Goal: Check status: Check status

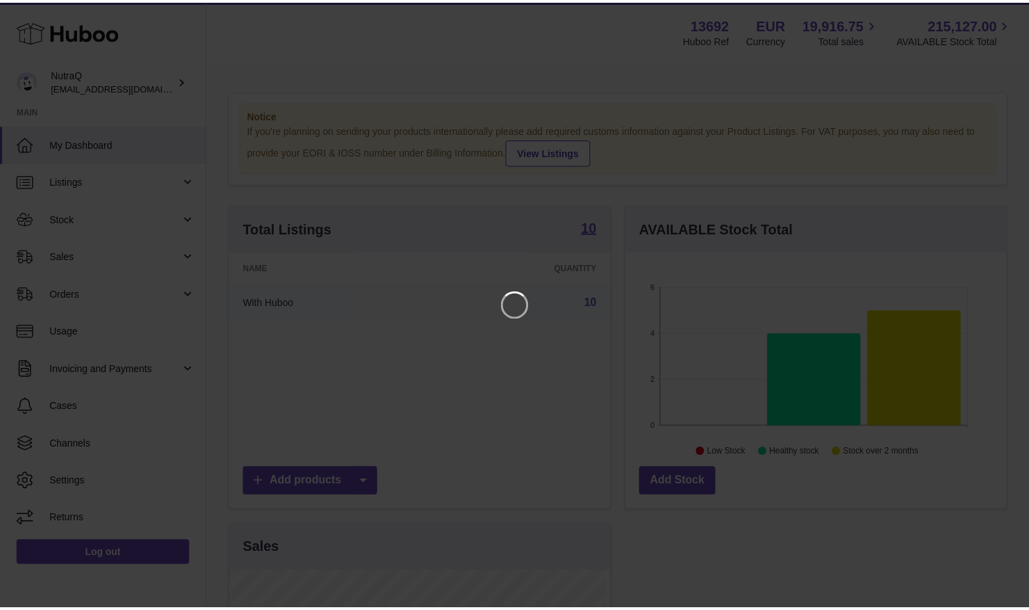
scroll to position [217, 385]
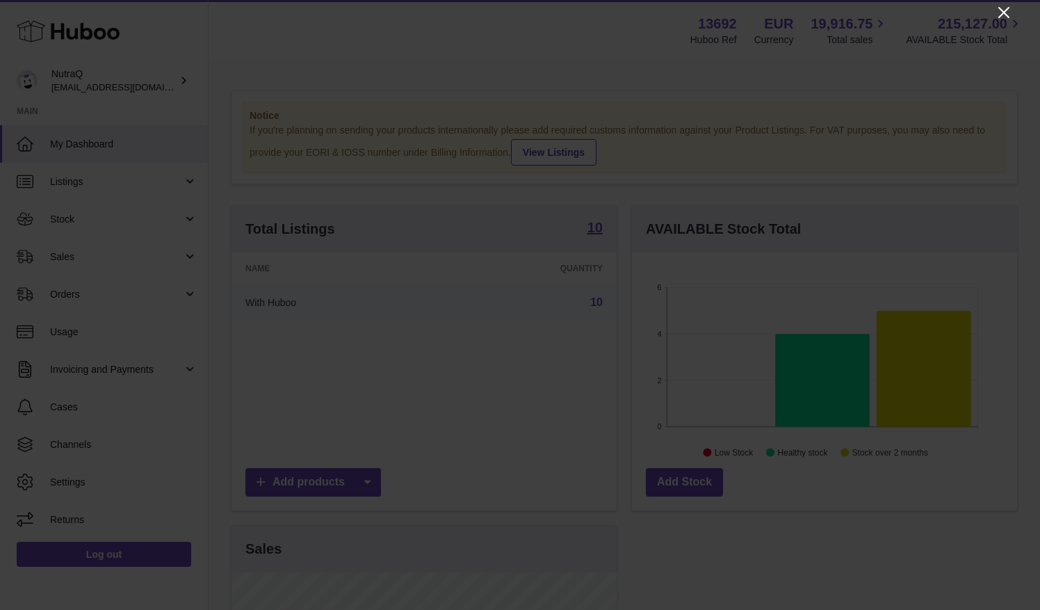
click at [999, 18] on icon "Close" at bounding box center [1003, 12] width 17 height 17
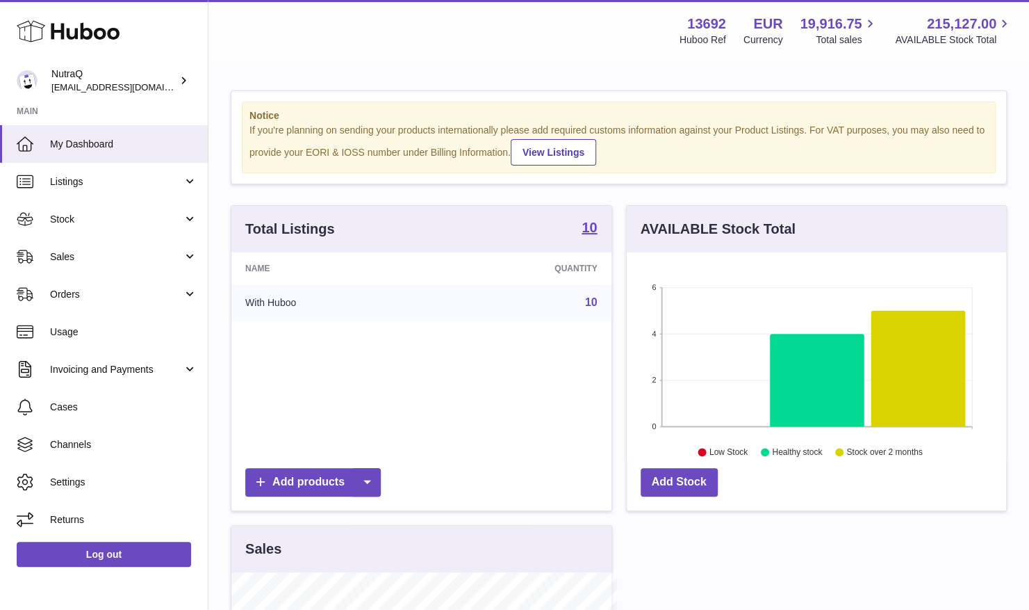
scroll to position [694909, 694745]
click at [135, 253] on span "Sales" at bounding box center [116, 256] width 133 height 13
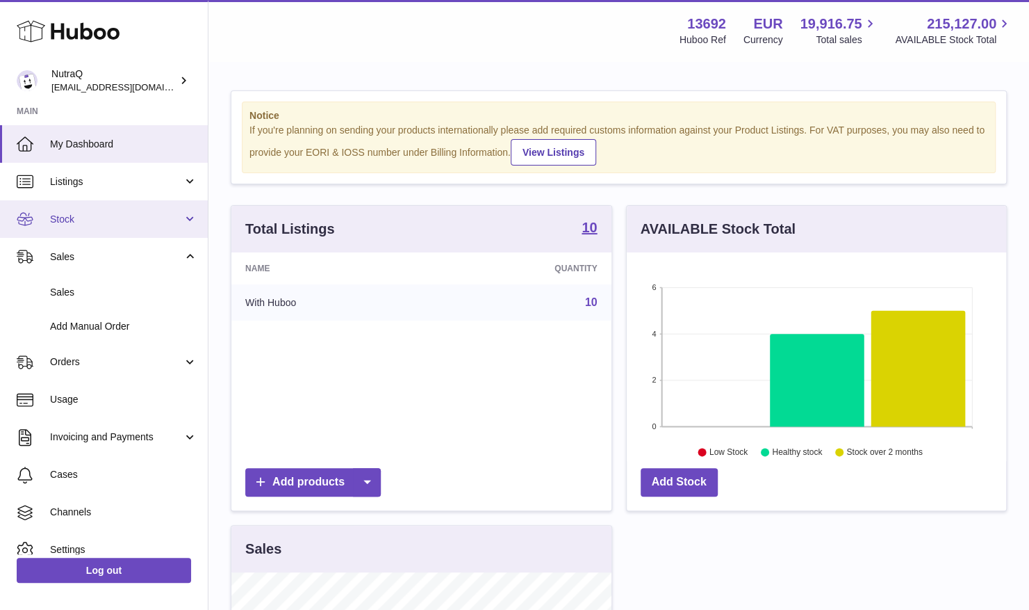
click at [99, 215] on span "Stock" at bounding box center [116, 219] width 133 height 13
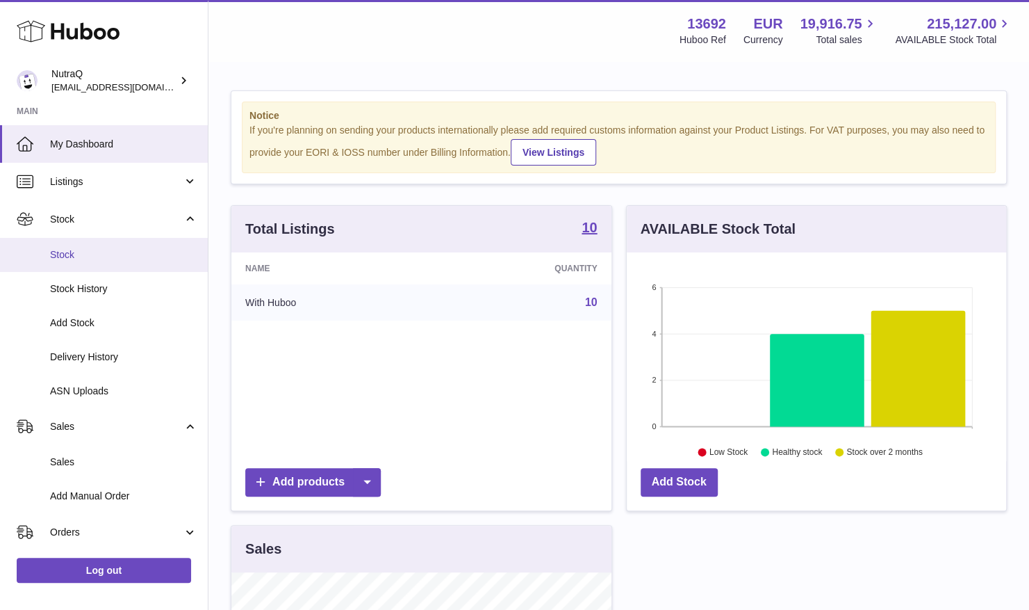
click at [60, 253] on span "Stock" at bounding box center [123, 254] width 147 height 13
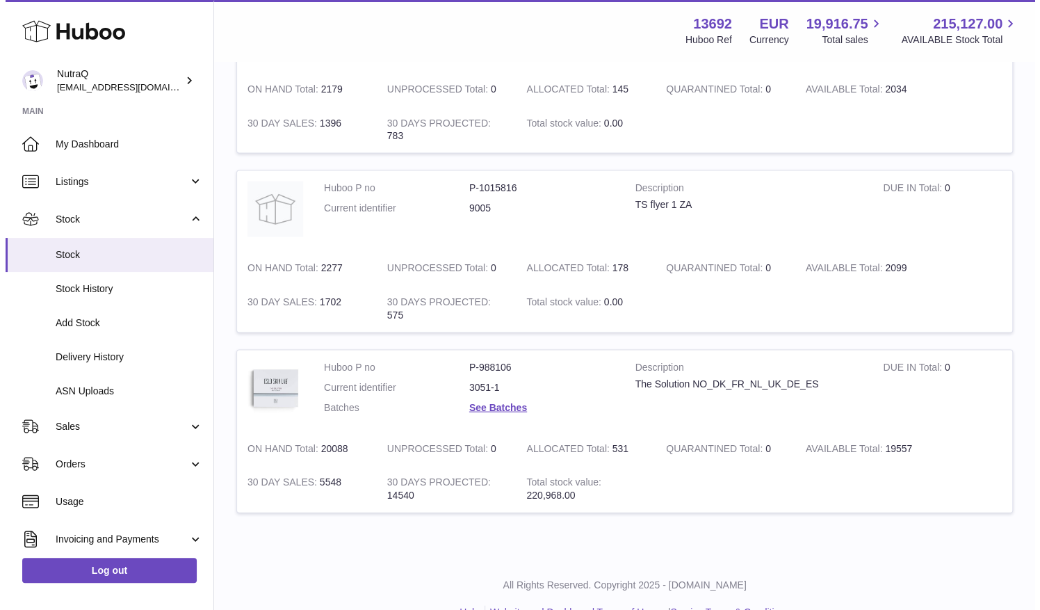
scroll to position [1499, 0]
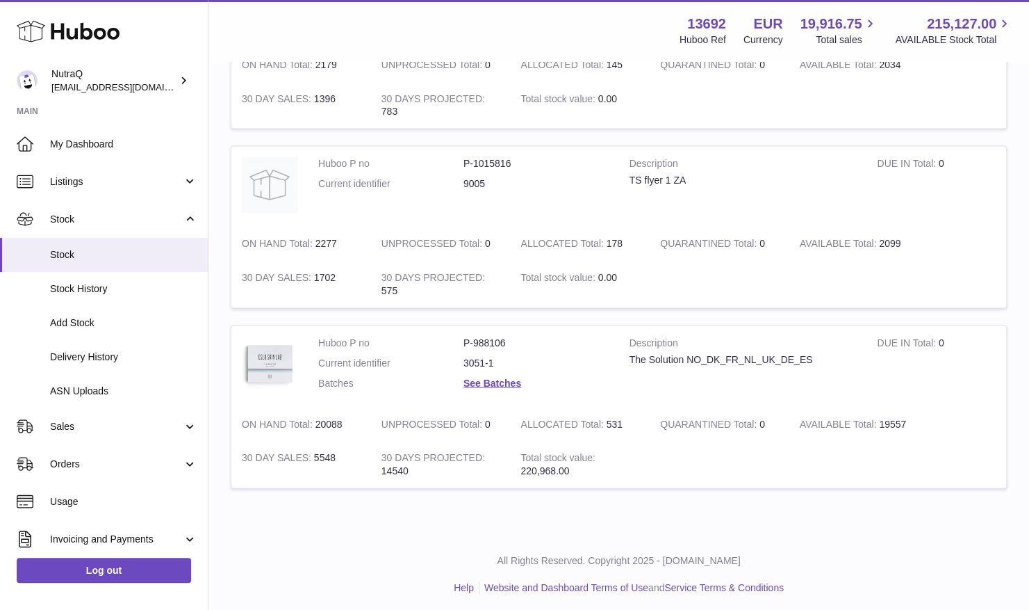
click at [489, 366] on dl "Huboo P no P-988106 Current identifier 3051-1 Batches See Batches" at bounding box center [463, 366] width 291 height 60
click at [480, 380] on link "See Batches" at bounding box center [493, 382] width 58 height 11
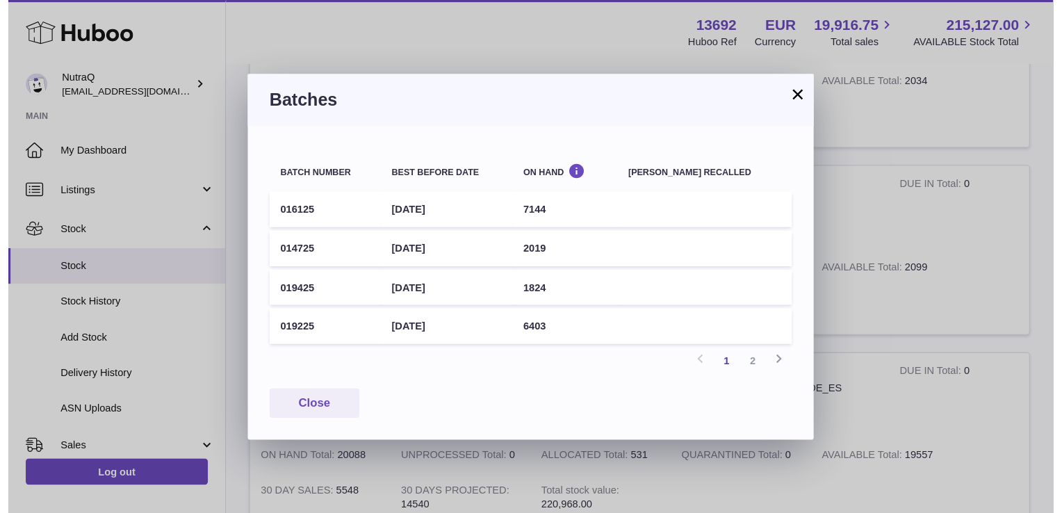
scroll to position [950, 0]
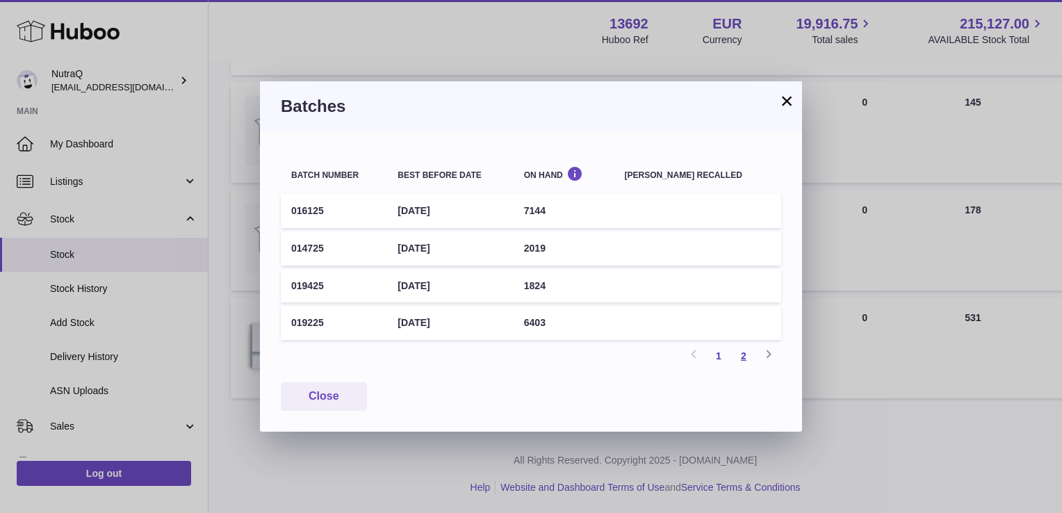
click at [740, 353] on link "2" at bounding box center [743, 355] width 25 height 25
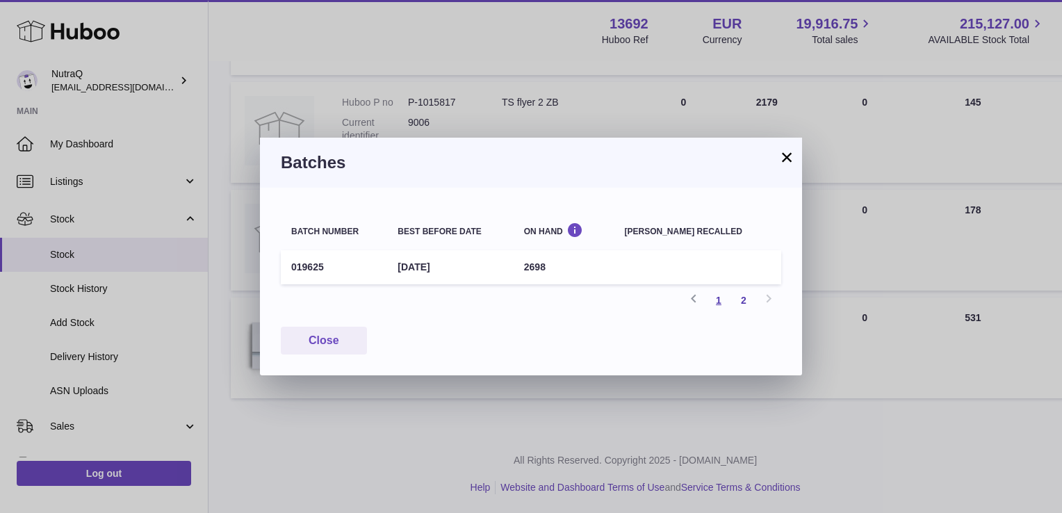
click at [715, 300] on link "1" at bounding box center [718, 300] width 25 height 25
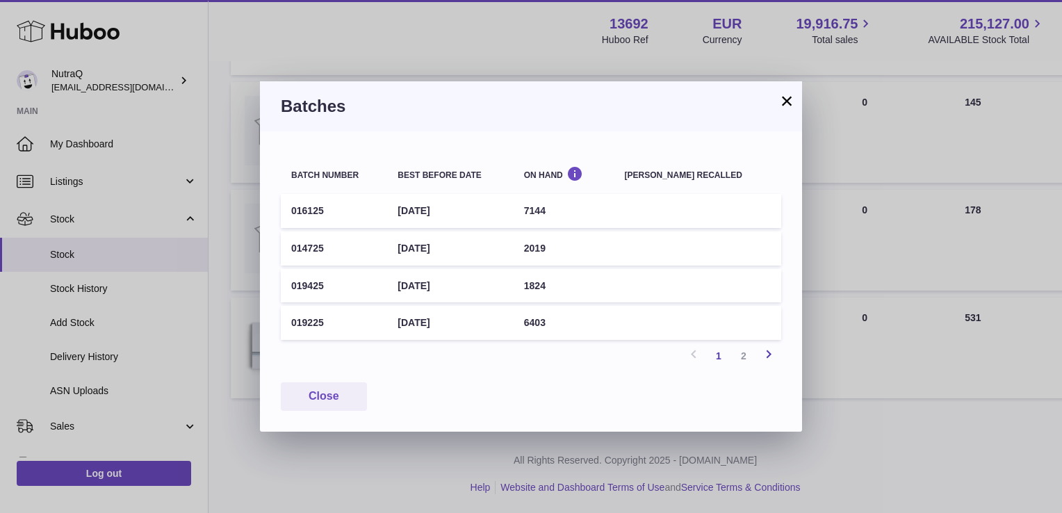
click at [765, 352] on icon at bounding box center [768, 353] width 17 height 17
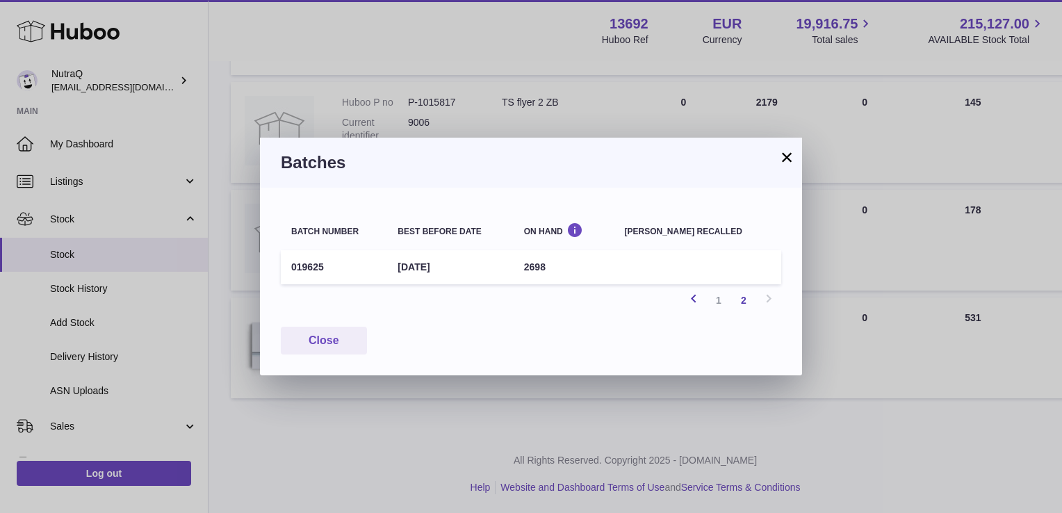
click at [690, 296] on icon at bounding box center [693, 298] width 17 height 17
